Goal: Task Accomplishment & Management: Use online tool/utility

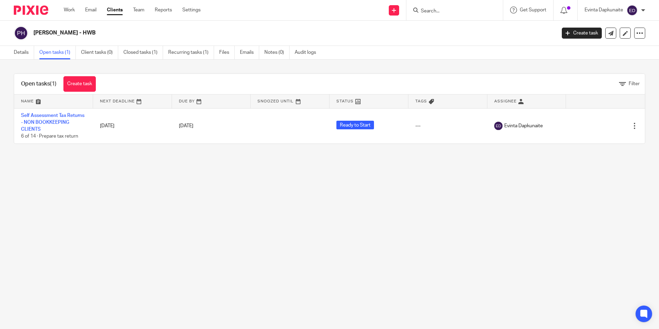
click at [426, 11] on input "Search" at bounding box center [451, 11] width 62 height 6
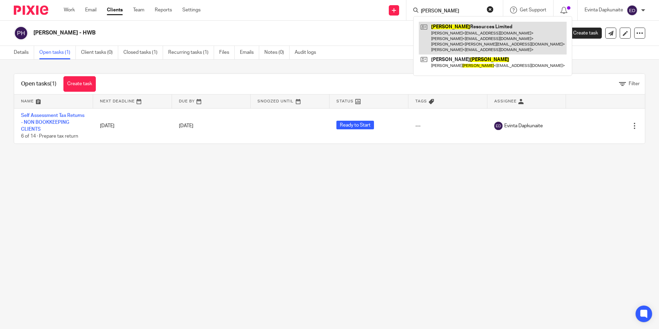
type input "norlan"
click at [456, 24] on link at bounding box center [493, 38] width 148 height 33
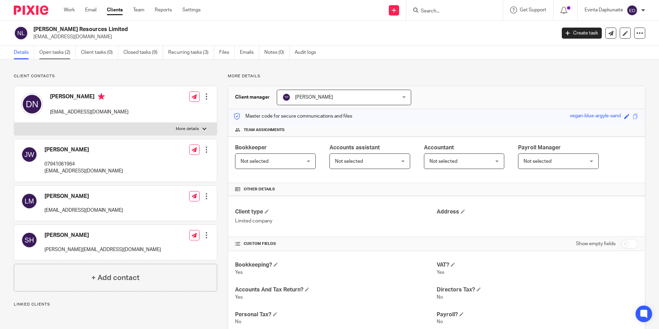
click at [55, 51] on link "Open tasks (2)" at bounding box center [57, 52] width 37 height 13
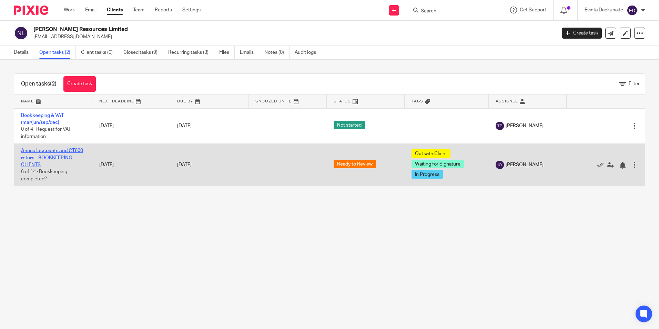
click at [44, 150] on link "Annual accounts and CT600 return - BOOKKEEPING CLIENTS" at bounding box center [52, 157] width 62 height 19
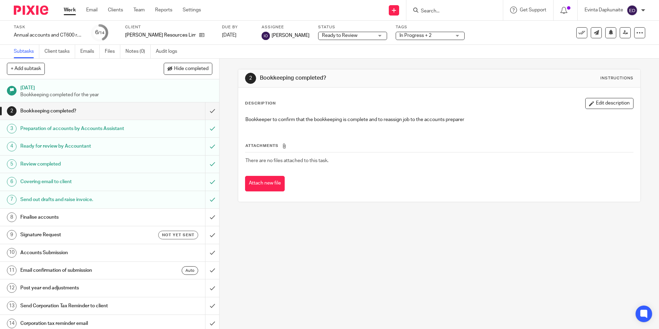
click at [400, 33] on span "In Progress + 2" at bounding box center [416, 35] width 32 height 5
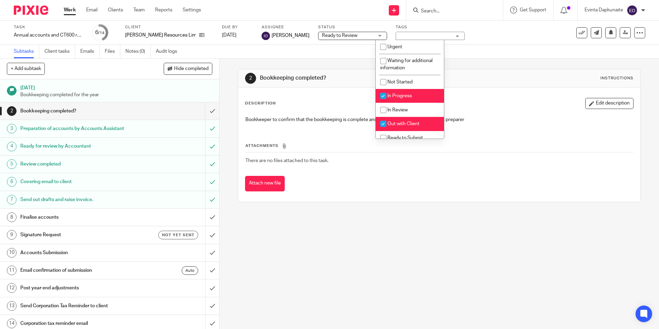
click at [400, 94] on span "In Progress" at bounding box center [400, 95] width 24 height 5
checkbox input "false"
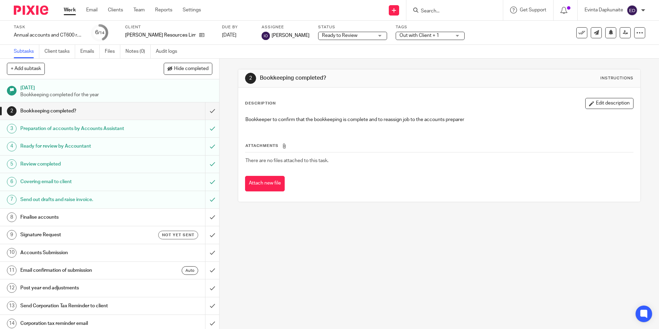
drag, startPoint x: 470, startPoint y: 74, endPoint x: 445, endPoint y: 74, distance: 25.5
click at [471, 74] on div "2 Bookkeeping completed? Instructions" at bounding box center [439, 78] width 388 height 11
click at [143, 8] on link "Team" at bounding box center [138, 10] width 11 height 7
